Goal: Obtain resource: Download file/media

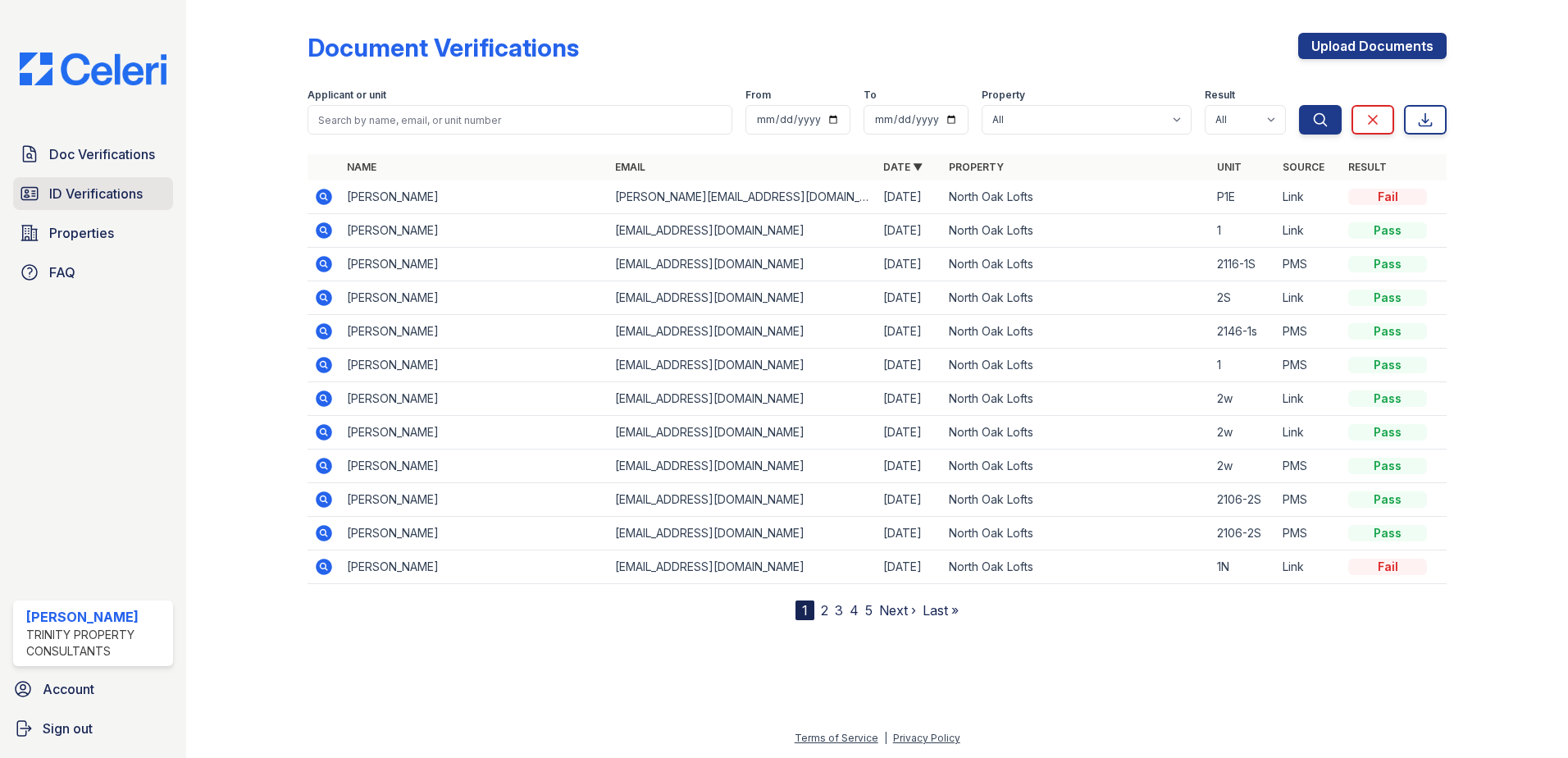
click at [90, 193] on span "ID Verifications" at bounding box center [95, 194] width 93 height 20
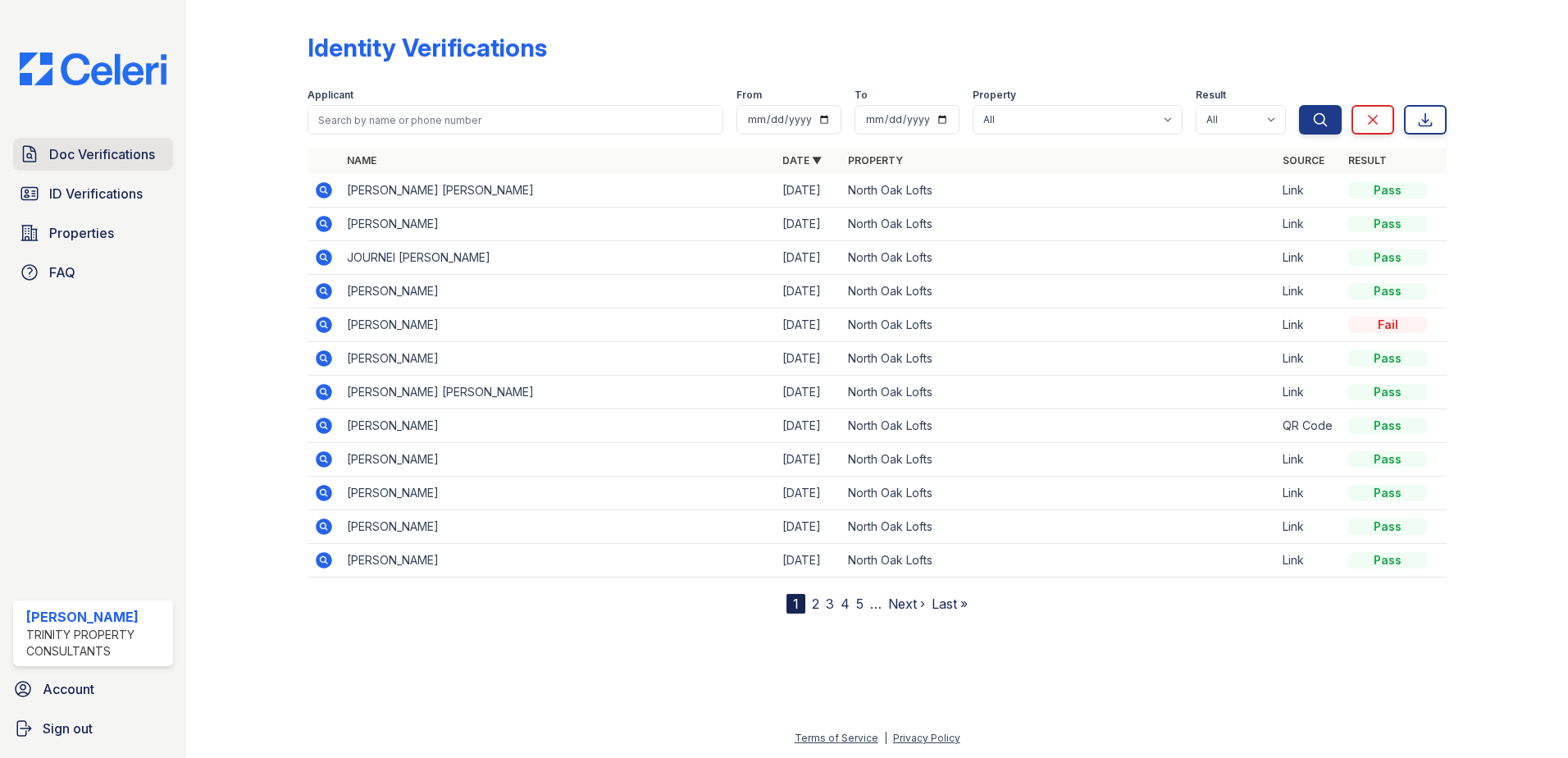
click at [88, 145] on span "Doc Verifications" at bounding box center [102, 154] width 106 height 20
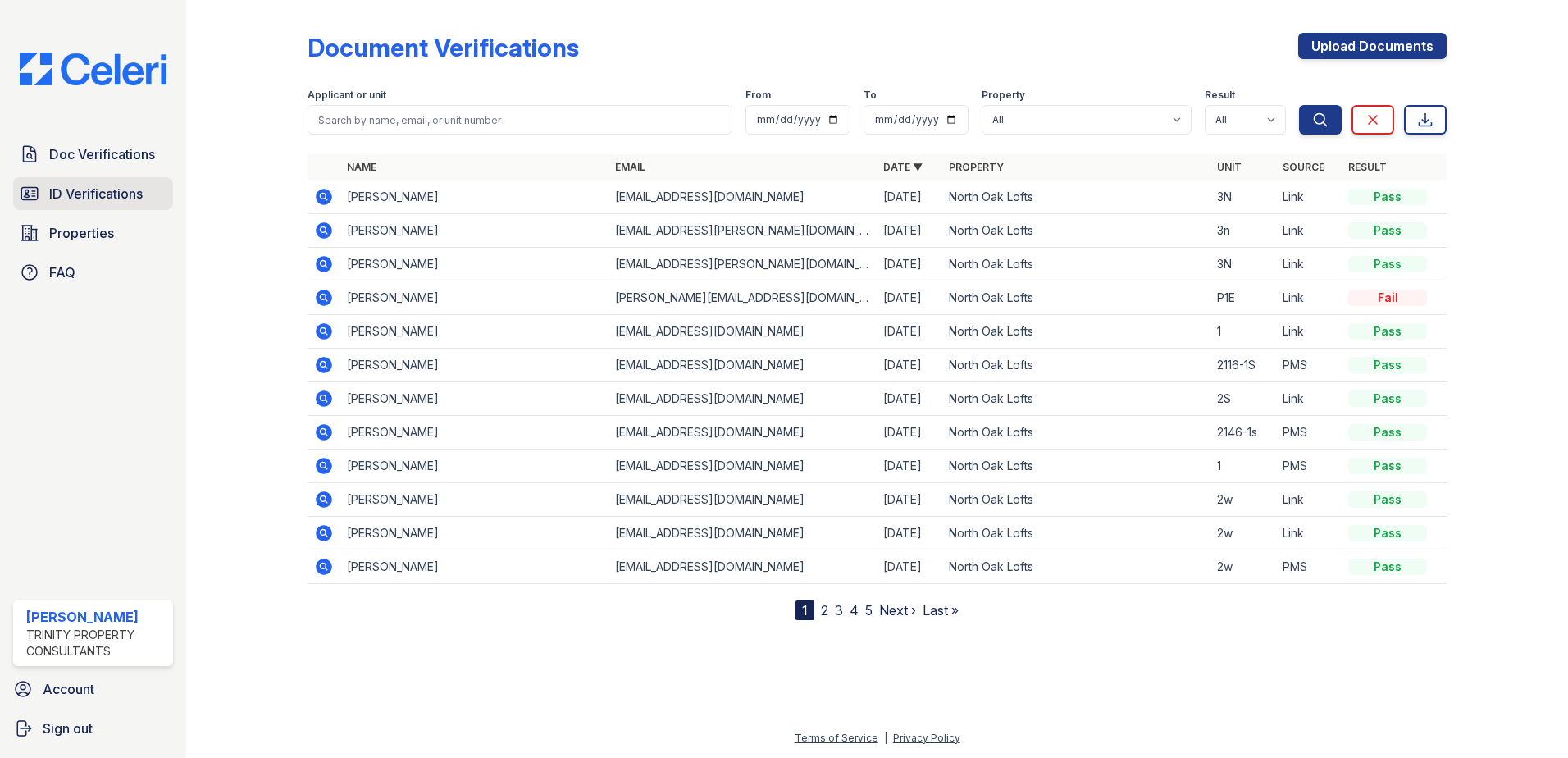
click at [97, 192] on span "ID Verifications" at bounding box center [95, 194] width 93 height 20
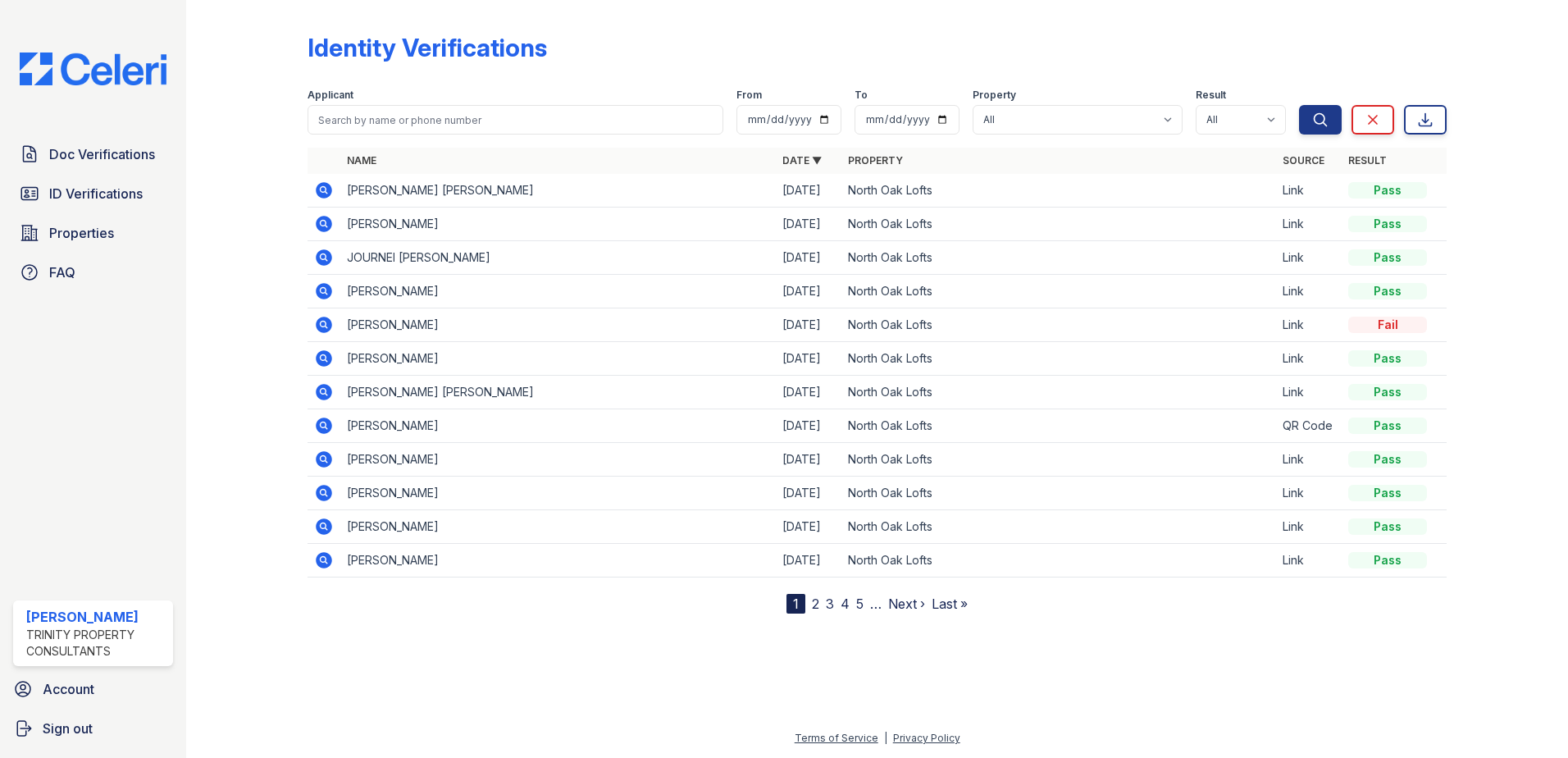
click at [320, 249] on icon at bounding box center [324, 258] width 20 height 20
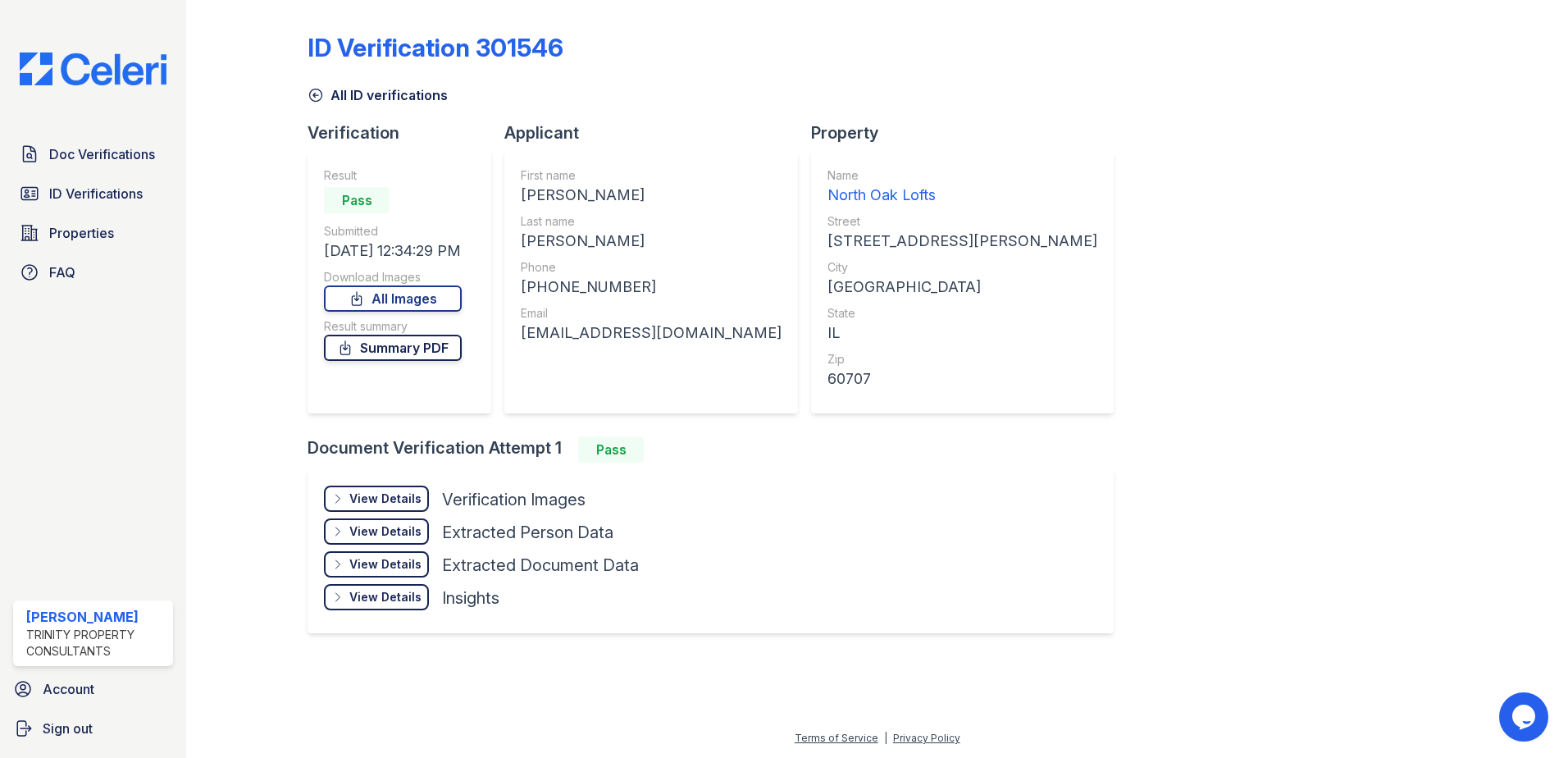
click at [382, 348] on link "Summary PDF" at bounding box center [392, 347] width 138 height 26
click at [106, 190] on span "ID Verifications" at bounding box center [95, 194] width 93 height 20
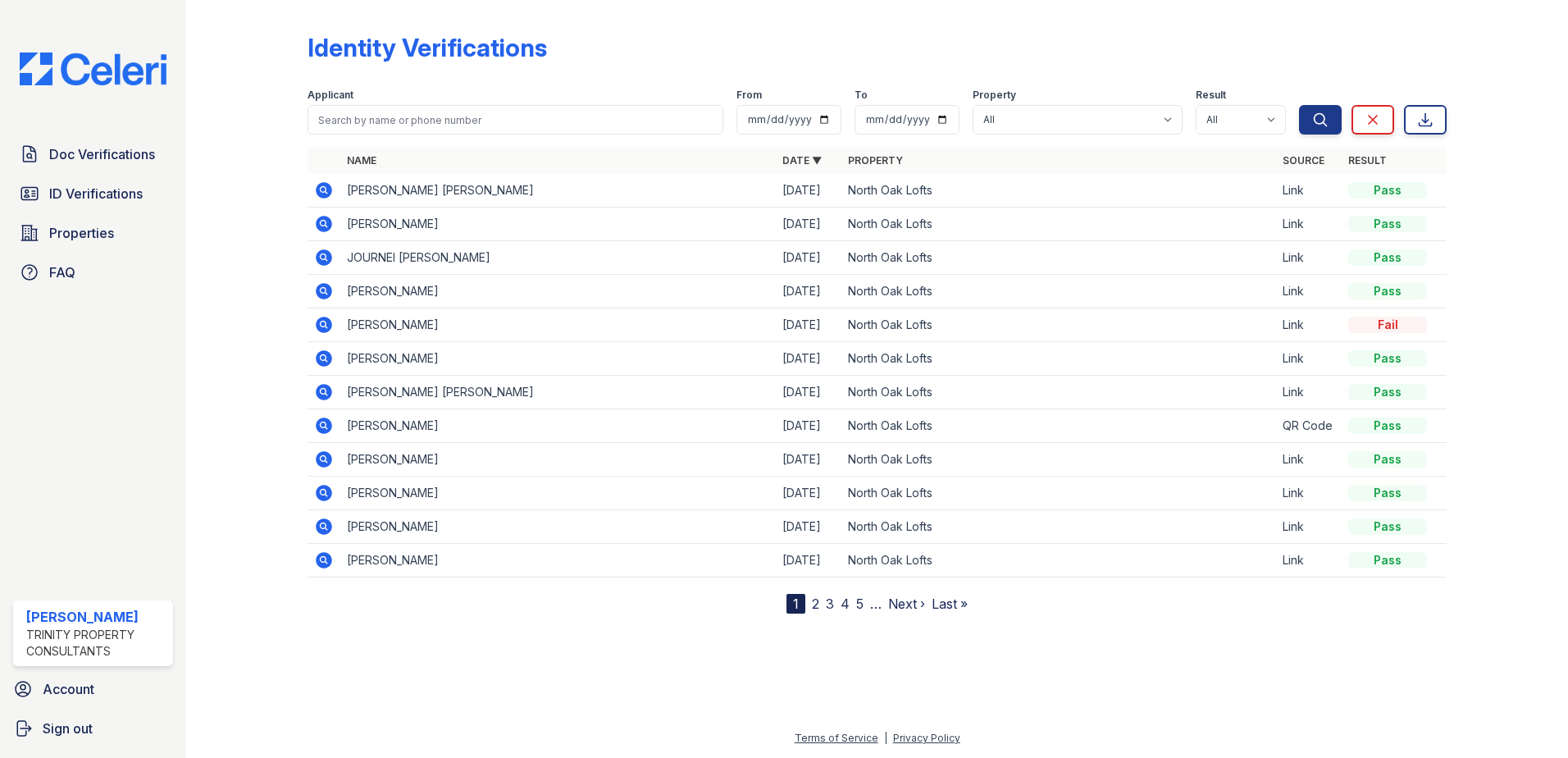
click at [318, 287] on icon at bounding box center [324, 291] width 16 height 16
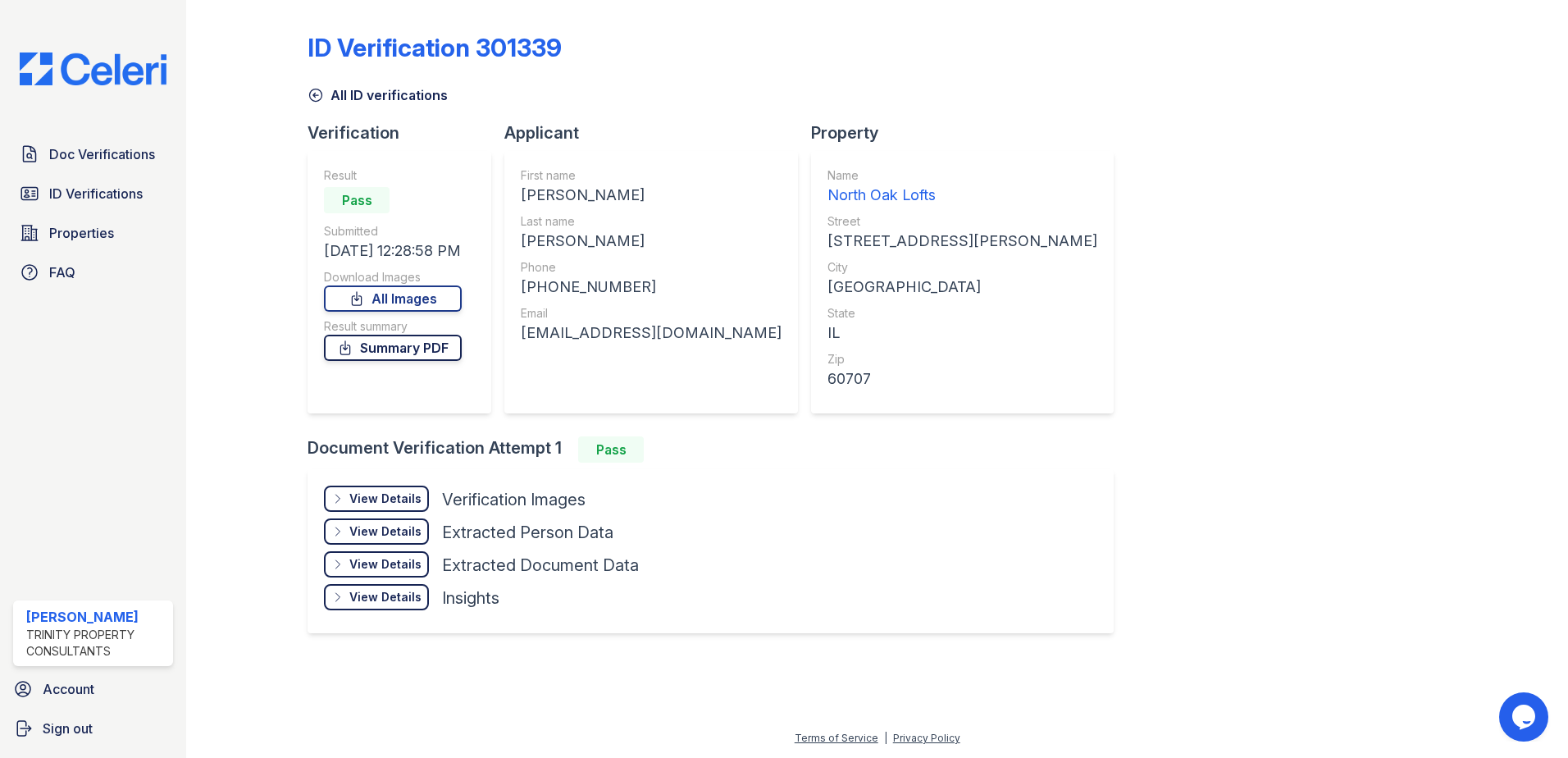
click at [421, 352] on link "Summary PDF" at bounding box center [392, 347] width 138 height 26
